Goal: Complete application form

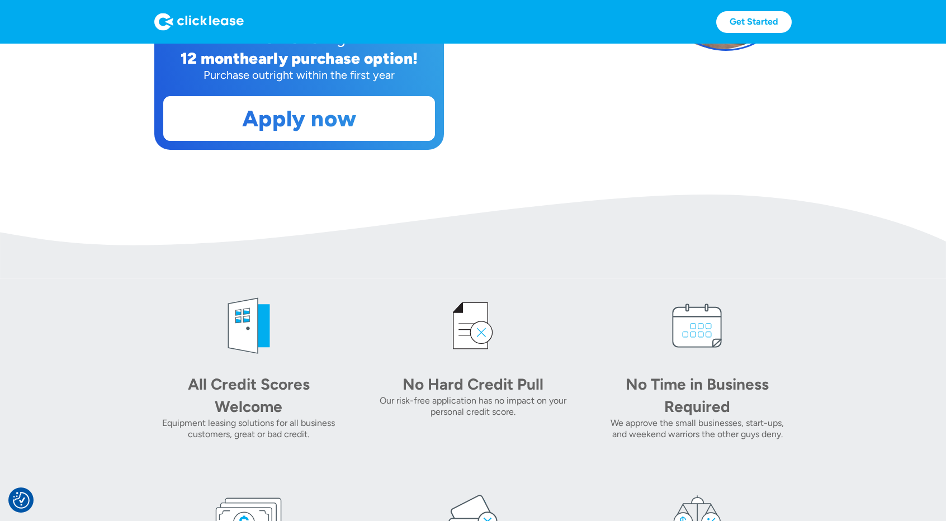
scroll to position [331, 0]
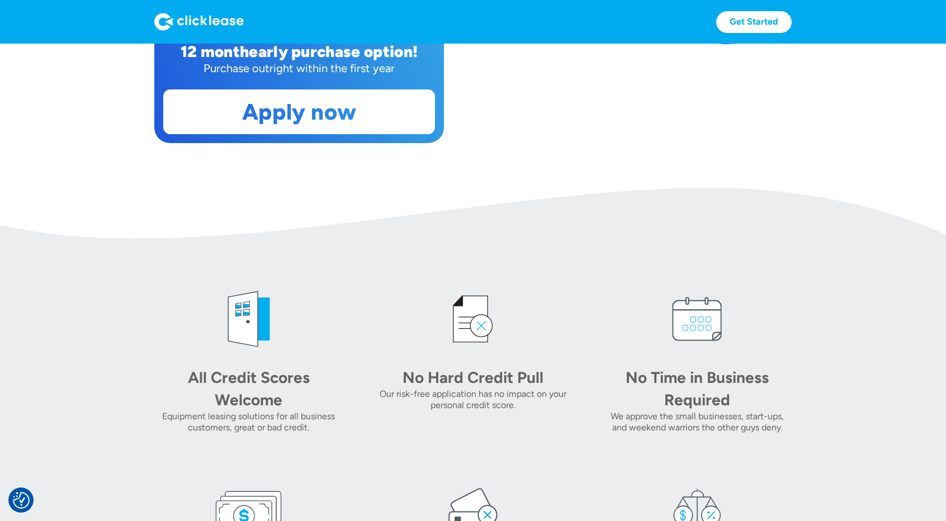
drag, startPoint x: 954, startPoint y: 166, endPoint x: 661, endPoint y: 122, distance: 296.2
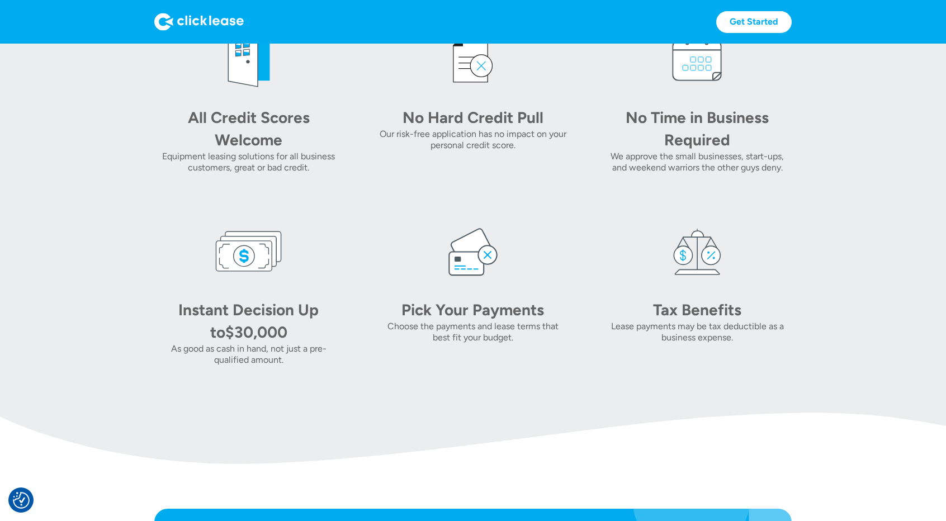
scroll to position [593, 0]
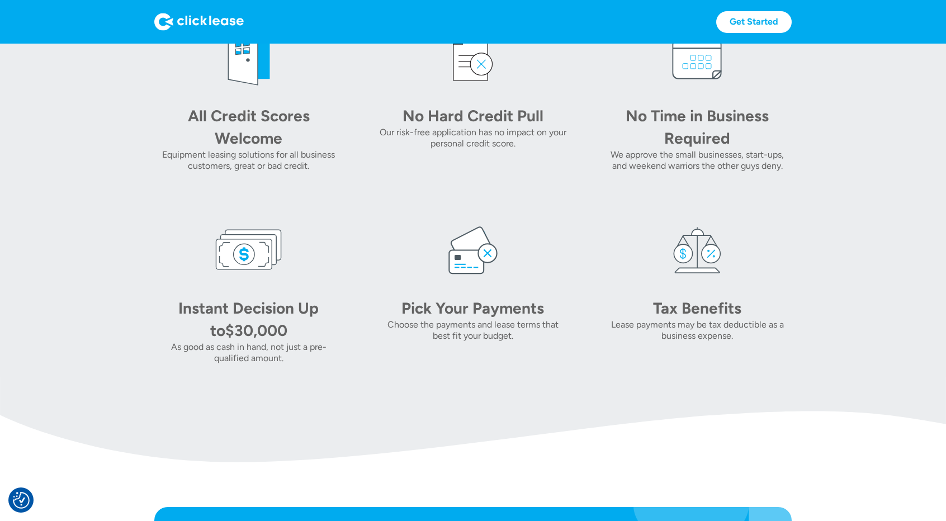
click at [885, 108] on section "All Credit Scores Welcome Equipment leasing solutions for all business customer…" at bounding box center [473, 194] width 946 height 367
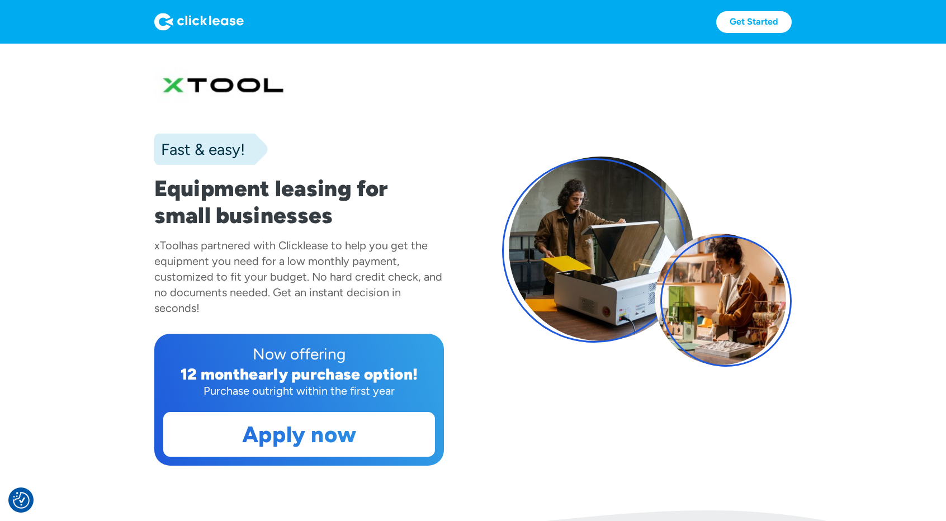
scroll to position [10, 0]
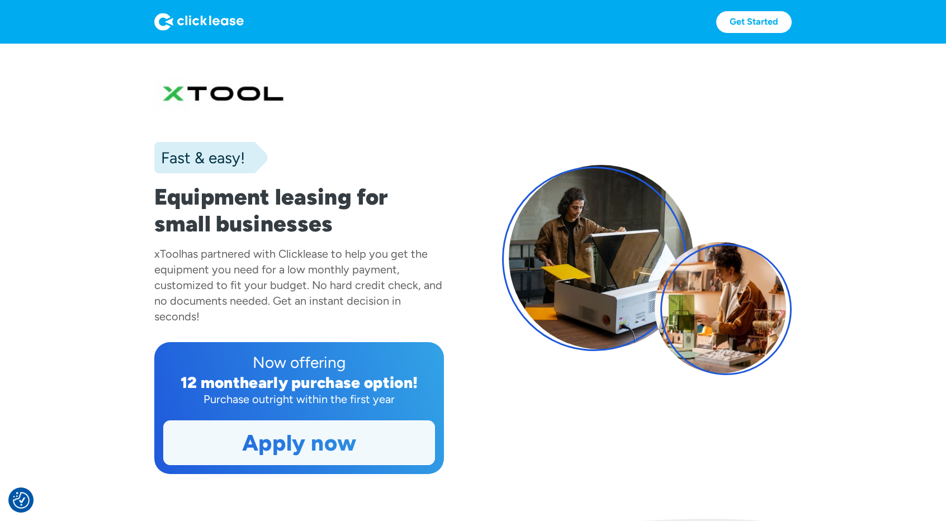
click at [328, 465] on link "Apply now" at bounding box center [299, 443] width 271 height 44
